Goal: Information Seeking & Learning: Understand process/instructions

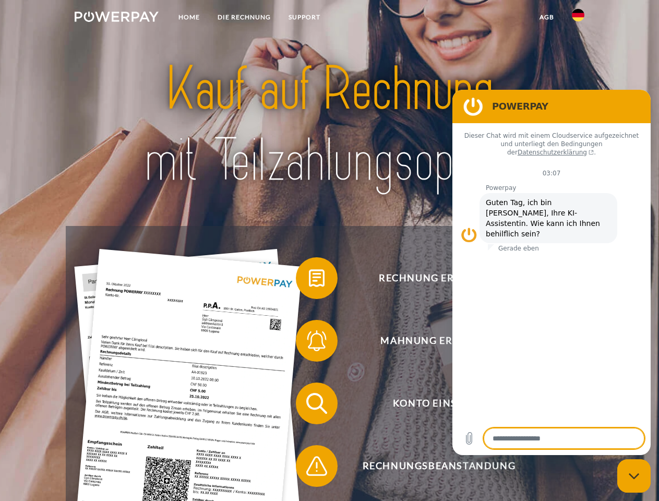
click at [116, 18] on img at bounding box center [117, 16] width 84 height 10
click at [578, 18] on img at bounding box center [578, 15] width 13 height 13
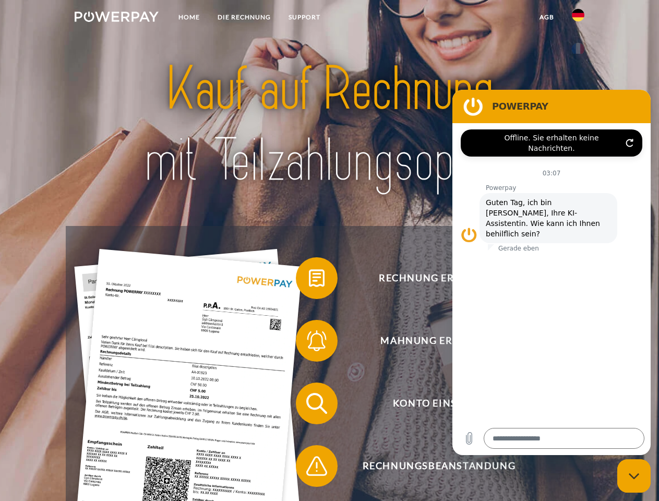
click at [546, 17] on link "agb" at bounding box center [546, 17] width 32 height 19
click at [309, 280] on span at bounding box center [301, 278] width 52 height 52
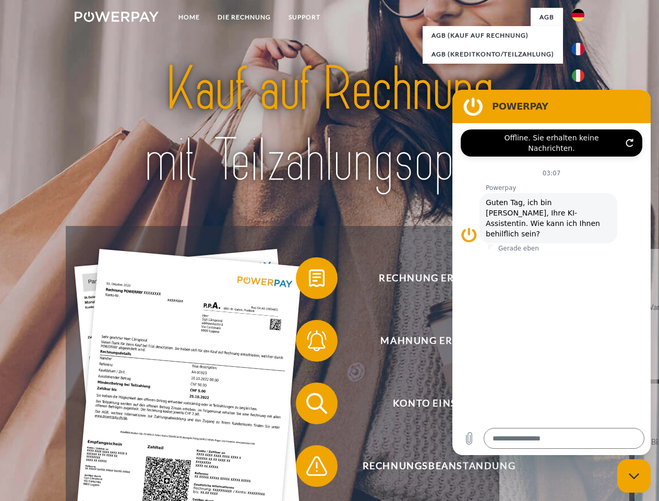
click at [499, 343] on link "zurück" at bounding box center [564, 314] width 130 height 130
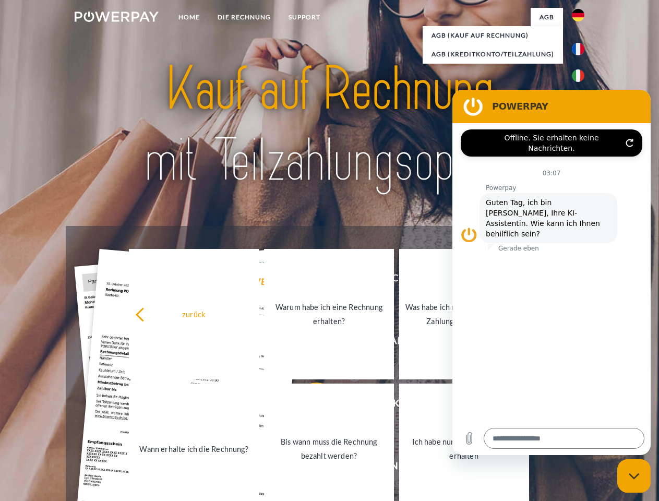
click at [259, 405] on link "Wann erhalte ich die Rechnung?" at bounding box center [194, 448] width 130 height 130
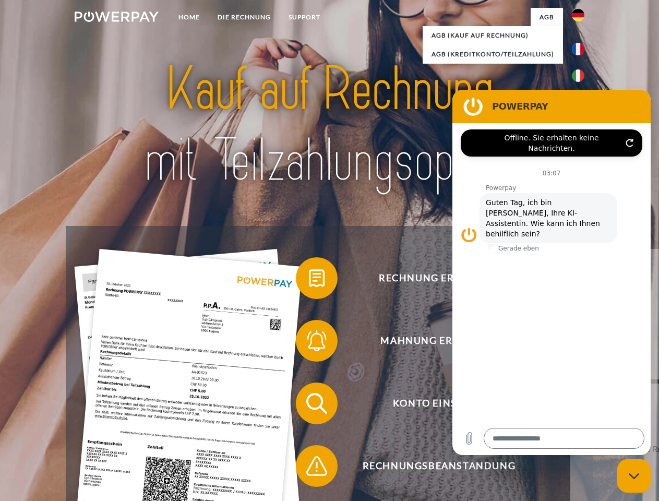
click at [309, 468] on span at bounding box center [301, 466] width 52 height 52
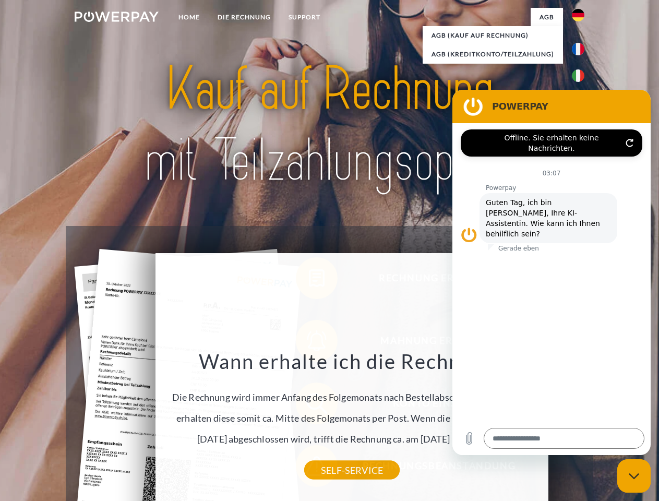
click at [634, 476] on icon "Messaging-Fenster schließen" at bounding box center [633, 475] width 11 height 7
type textarea "*"
